Goal: Register for event/course

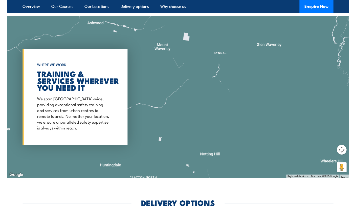
scroll to position [926, 0]
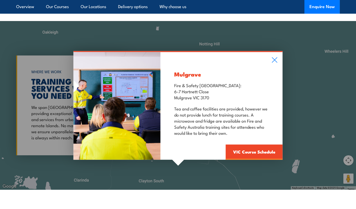
click at [264, 151] on link "VIC Course Schedule" at bounding box center [254, 151] width 57 height 15
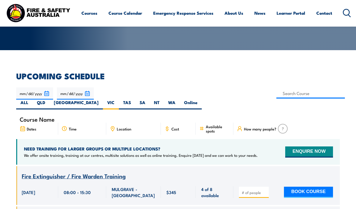
scroll to position [95, 0]
click at [276, 95] on input at bounding box center [310, 94] width 69 height 10
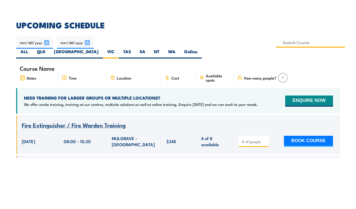
type input "ACT Health & Safety Representative Initial 5 Day Training"
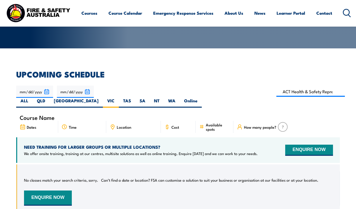
scroll to position [96, 0]
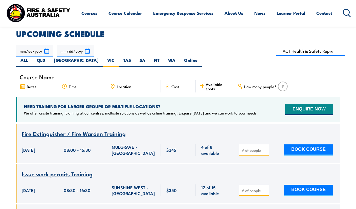
scroll to position [136, 0]
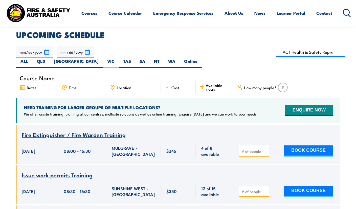
click at [25, 85] on icon at bounding box center [23, 88] width 6 height 6
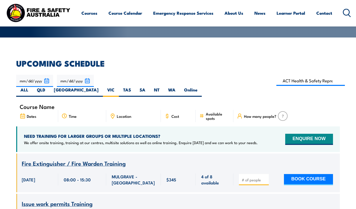
scroll to position [96, 0]
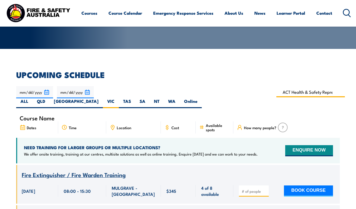
click at [276, 93] on input "ACT Health & Safety Representative Initial 5 Day Training" at bounding box center [310, 92] width 69 height 10
type input "Health & Safety Representatives Initial OHS Training Course (VIC)"
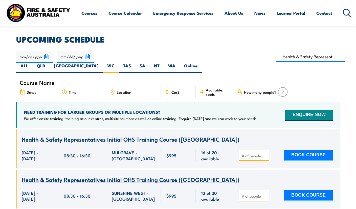
scroll to position [132, 0]
click at [87, 54] on input "2025-11-25" at bounding box center [75, 57] width 37 height 12
type input "2025-12-31"
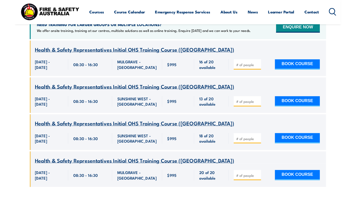
scroll to position [218, 0]
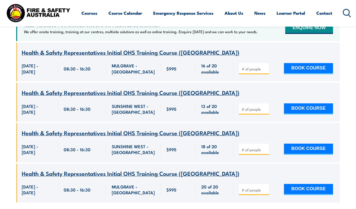
click at [186, 169] on span "Health & Safety Representatives Initial OHS Training Course (VIC)" at bounding box center [131, 173] width 218 height 9
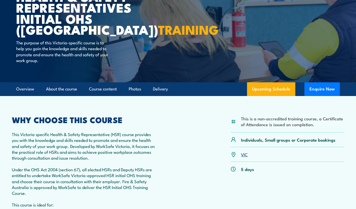
scroll to position [63, 0]
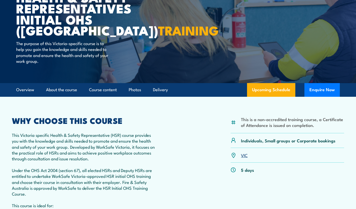
click at [295, 121] on li "This is a non-accredited training course, a Certificate of Attendance is issued…" at bounding box center [292, 122] width 103 height 12
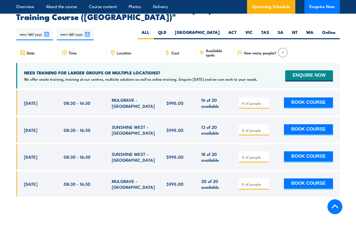
scroll to position [883, 0]
click at [3, 62] on section "UPCOMING SCHEDULE FOR - "Health & Safety Representatives Initial OHS Training C…" at bounding box center [178, 105] width 356 height 198
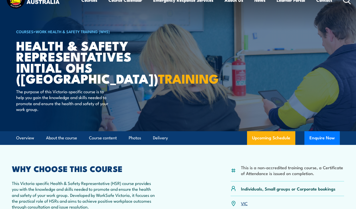
scroll to position [0, 0]
